Goal: Task Accomplishment & Management: Use online tool/utility

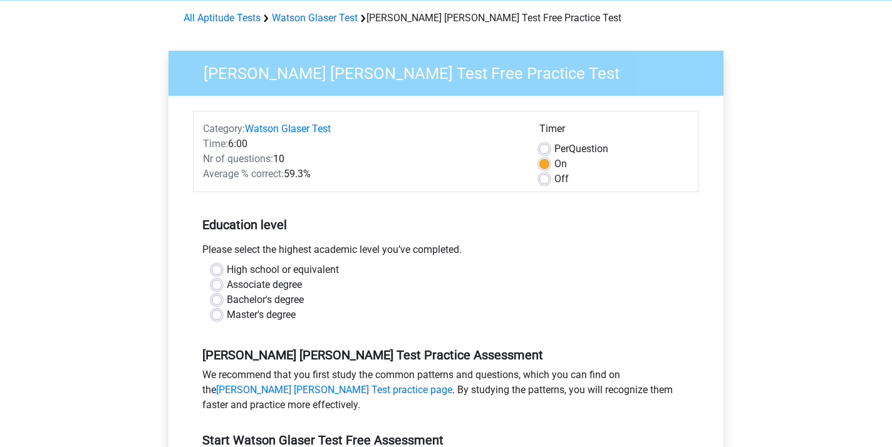
scroll to position [51, 0]
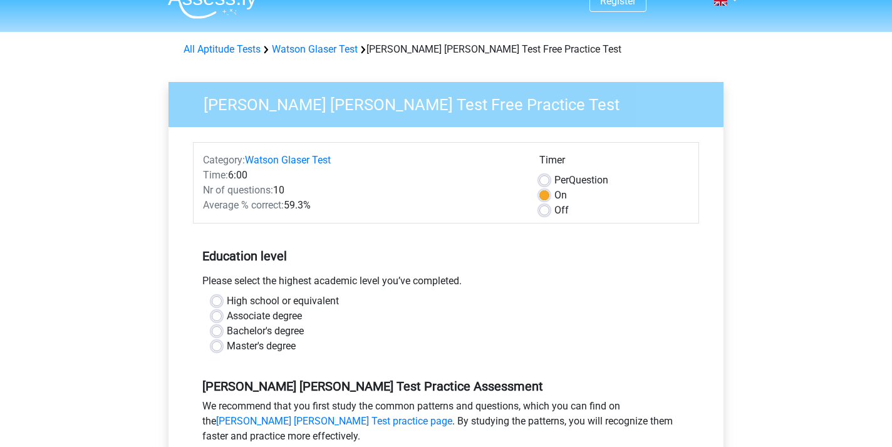
scroll to position [26, 0]
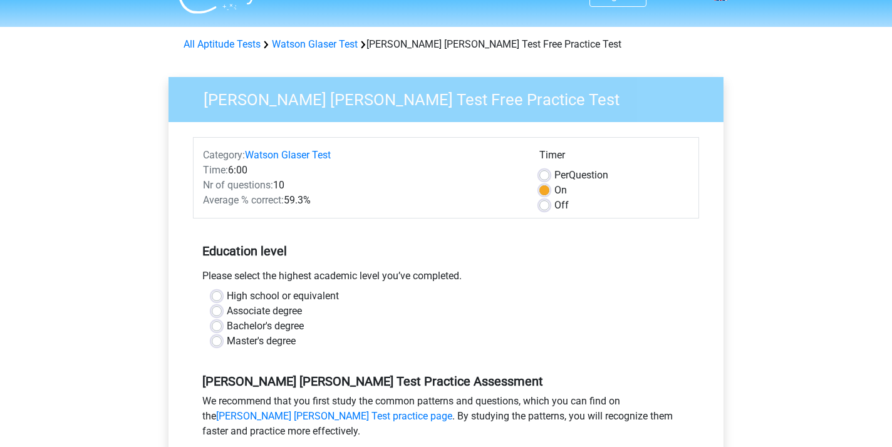
click at [554, 202] on label "Off" at bounding box center [561, 205] width 14 height 15
click at [547, 202] on input "Off" at bounding box center [544, 204] width 10 height 13
radio input "true"
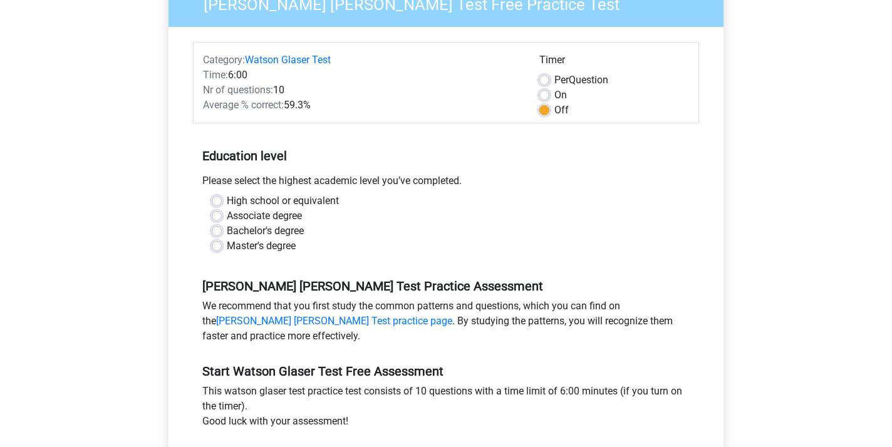
scroll to position [118, 0]
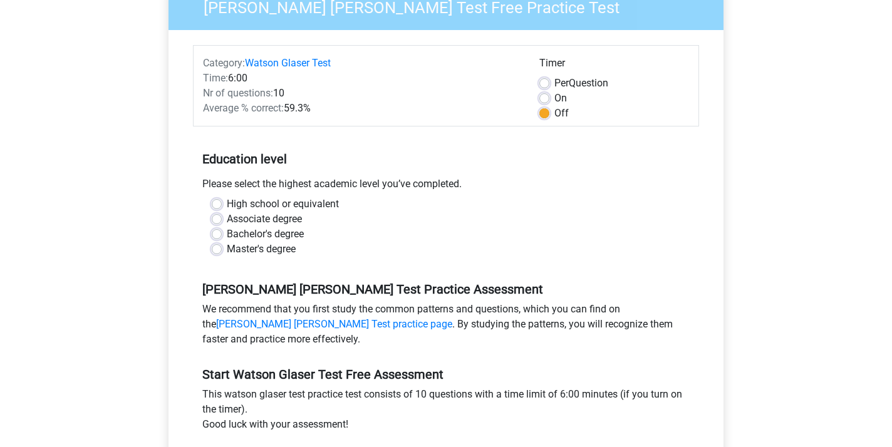
click at [227, 251] on label "Master's degree" at bounding box center [261, 249] width 69 height 15
click at [218, 251] on input "Master's degree" at bounding box center [217, 248] width 10 height 13
radio input "true"
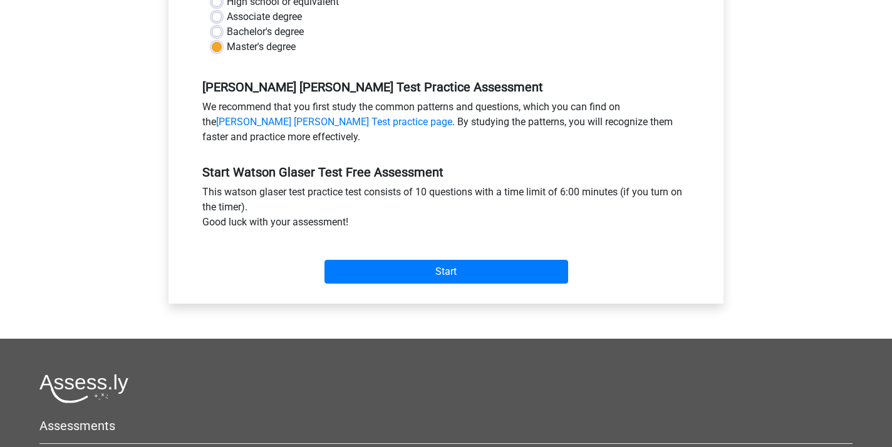
scroll to position [329, 0]
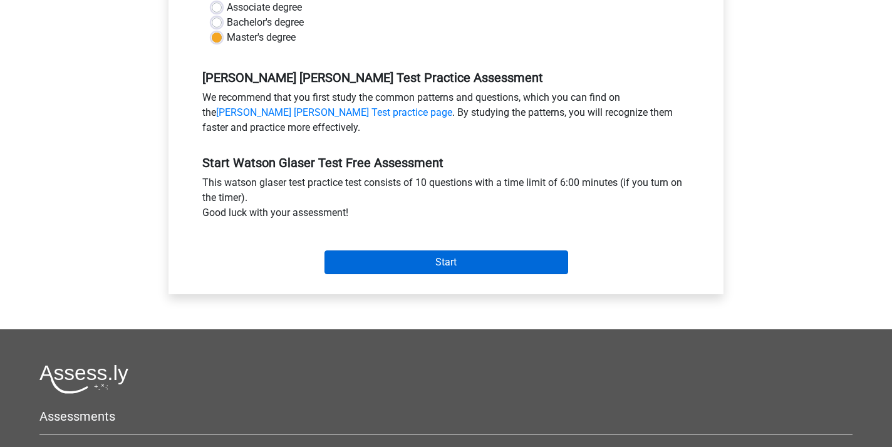
click at [485, 264] on input "Start" at bounding box center [446, 263] width 244 height 24
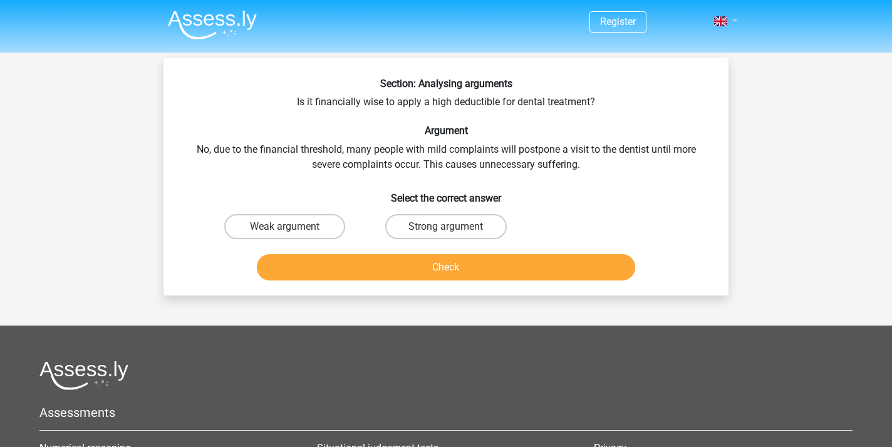
click at [724, 23] on span at bounding box center [720, 21] width 13 height 10
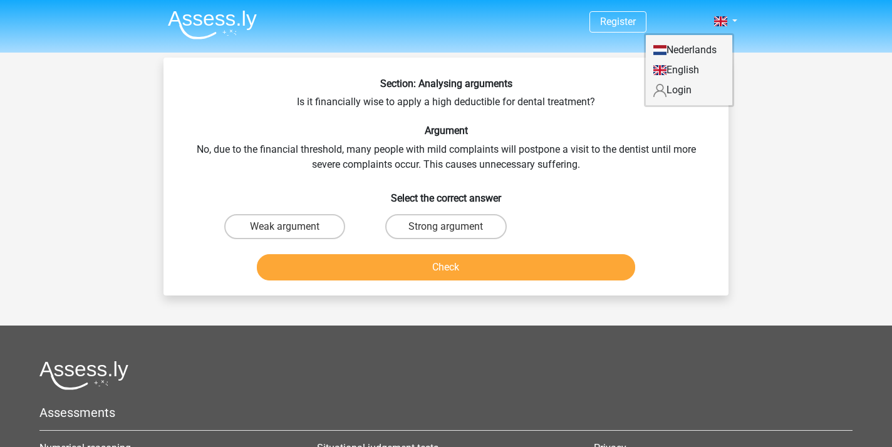
click at [618, 170] on div "Section: Analysing arguments Is it financially wise to apply a high deductible …" at bounding box center [445, 182] width 555 height 208
